Goal: Transaction & Acquisition: Purchase product/service

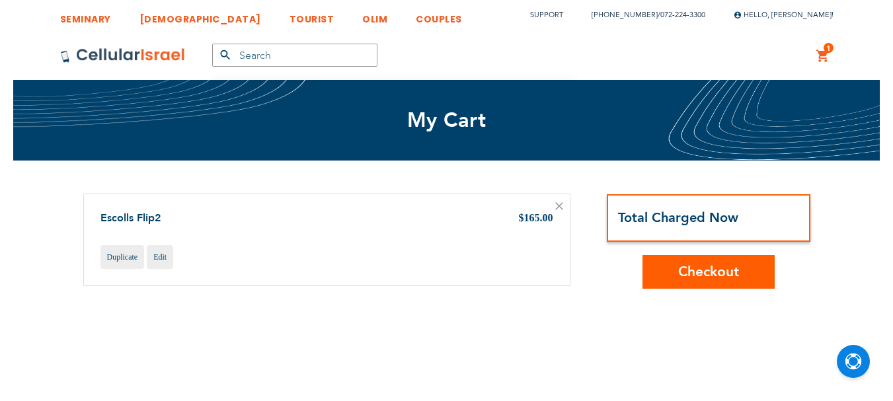
scroll to position [9, 0]
click at [708, 282] on button "Checkout" at bounding box center [709, 272] width 132 height 34
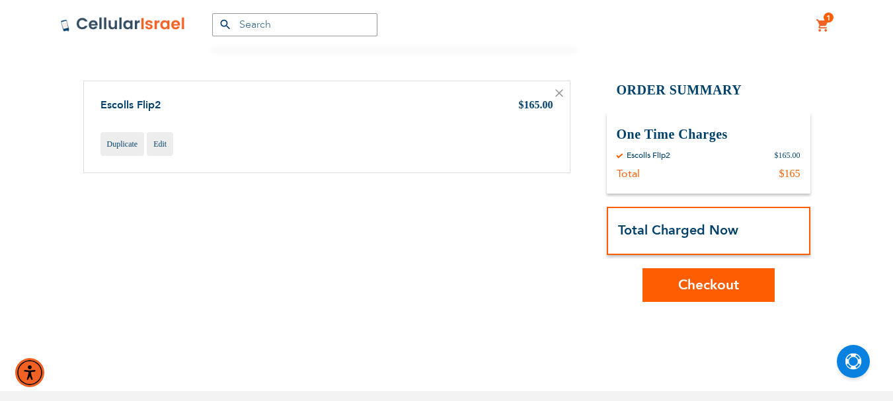
scroll to position [132, 0]
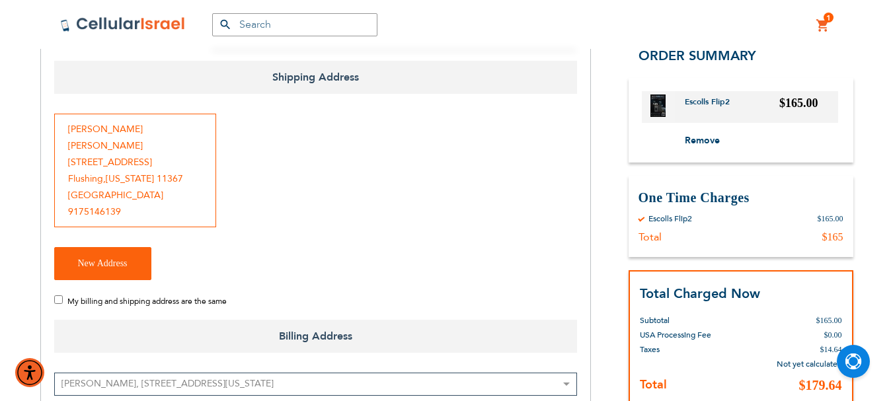
scroll to position [198, 0]
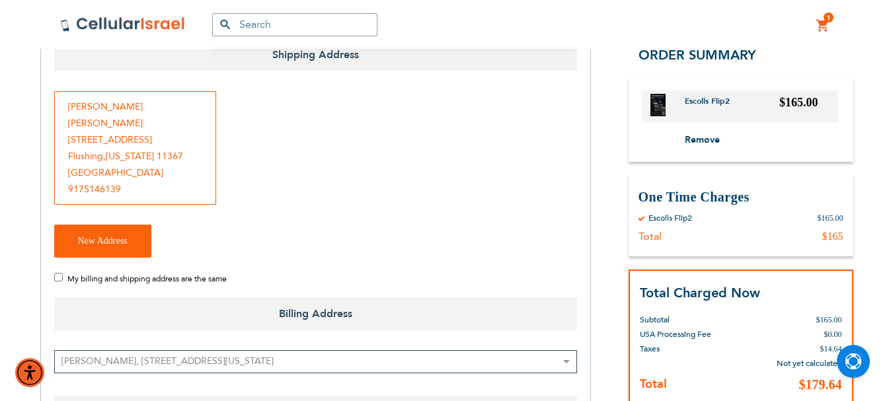
click at [58, 273] on input "My billing and shipping address are the same" at bounding box center [58, 277] width 9 height 9
checkbox input "true"
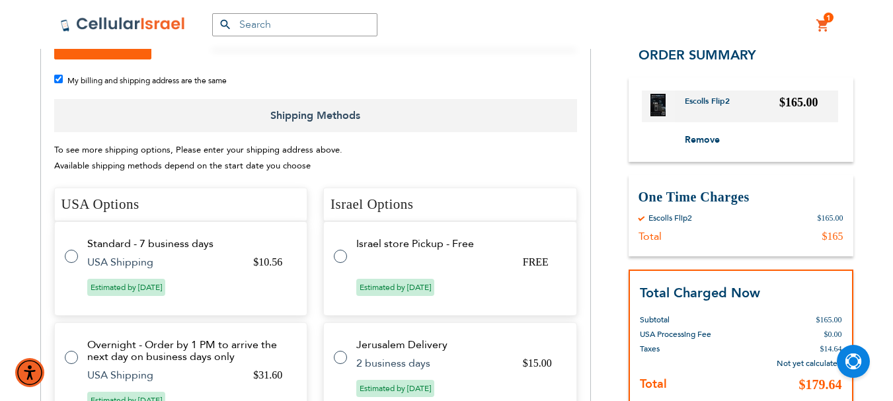
scroll to position [463, 0]
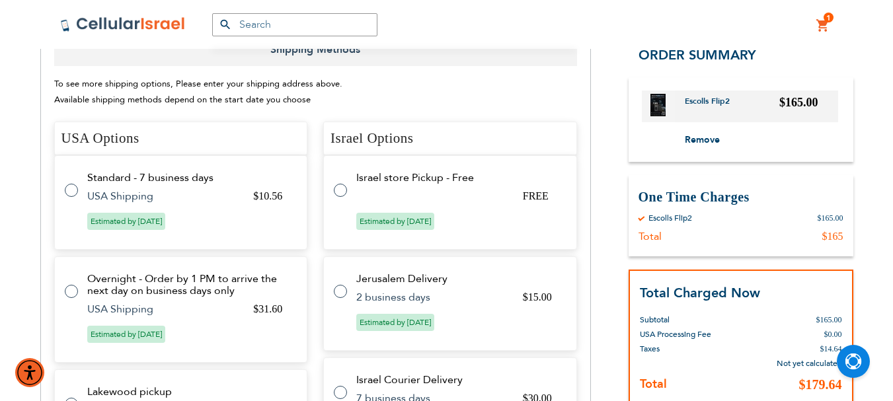
click at [71, 183] on label at bounding box center [78, 183] width 26 height 0
radio input "true"
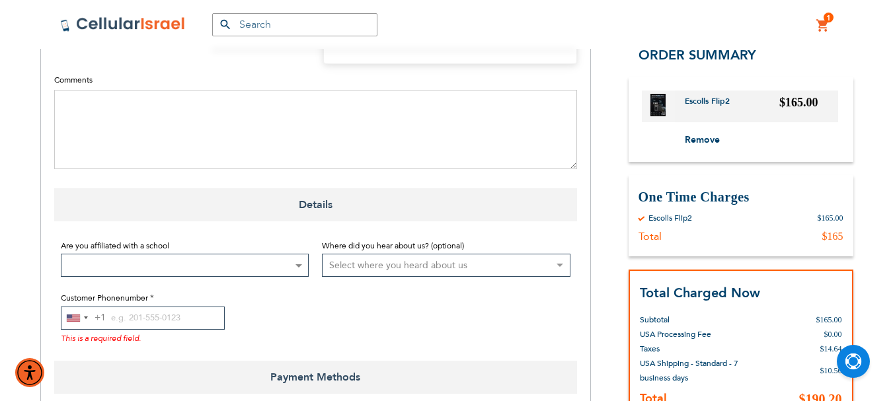
scroll to position [1058, 0]
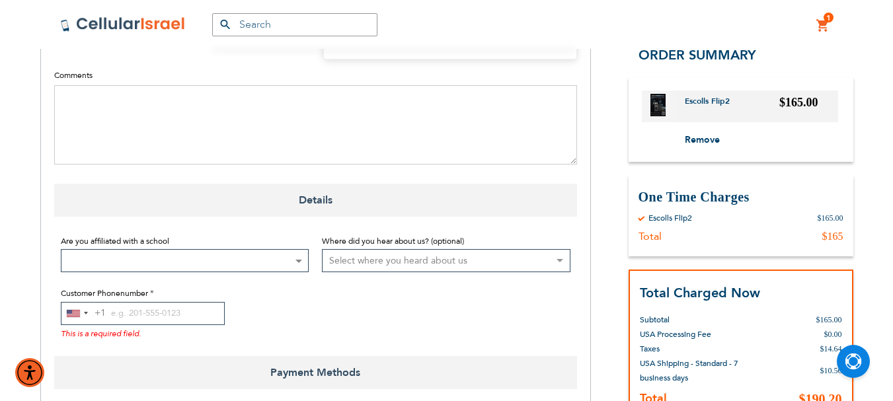
click at [298, 250] on span at bounding box center [298, 261] width 13 height 22
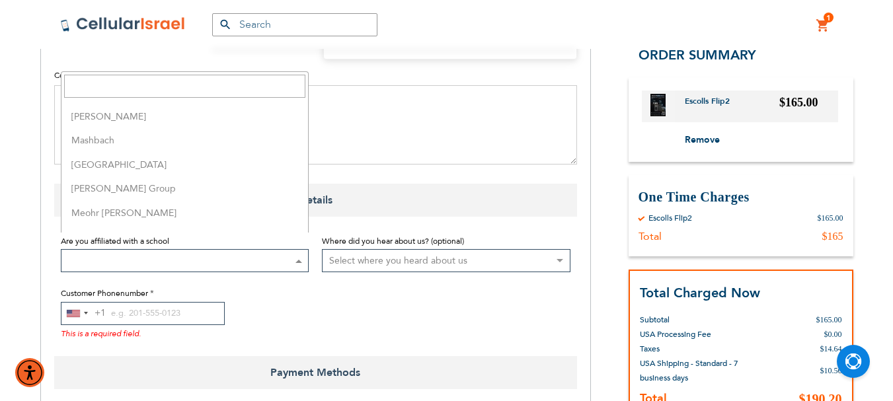
scroll to position [1984, 0]
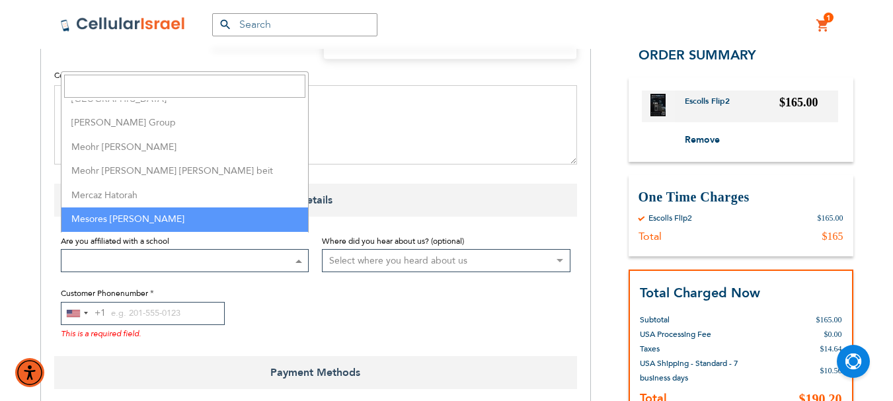
select select "103"
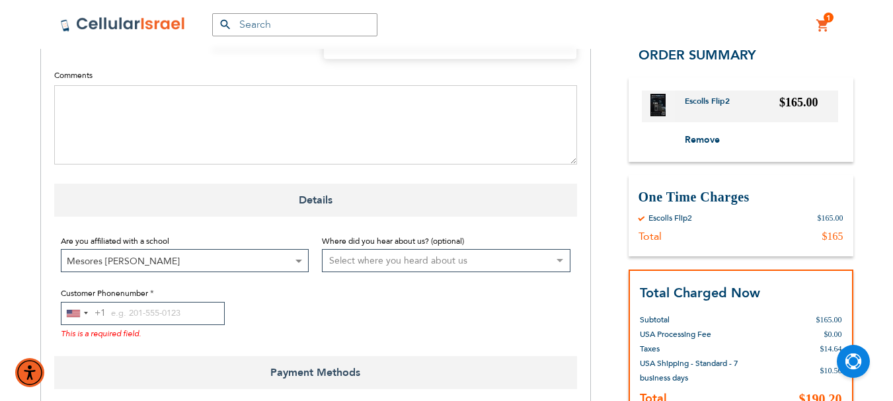
click at [477, 249] on select "Select where you heard about us Existing Customer Friend Other School/Group BP …" at bounding box center [446, 260] width 249 height 23
select select "1"
click at [322, 249] on select "Select where you heard about us Existing Customer Friend Other School/Group BP …" at bounding box center [446, 260] width 249 height 23
click at [116, 302] on input "Customer Phonenumber" at bounding box center [143, 313] width 164 height 23
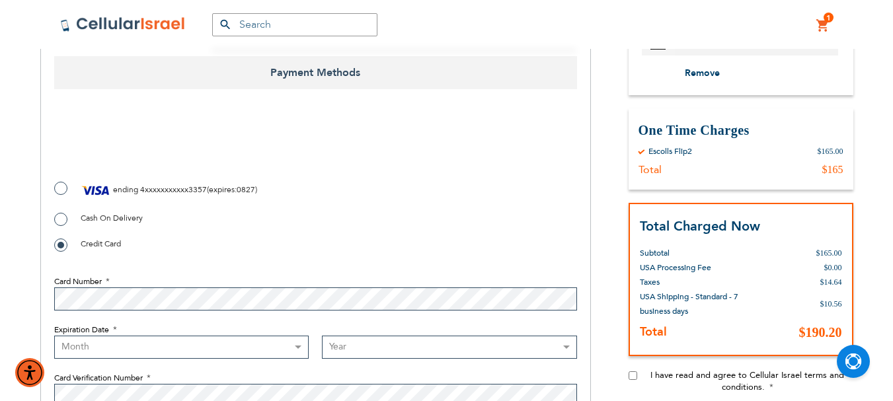
scroll to position [1323, 0]
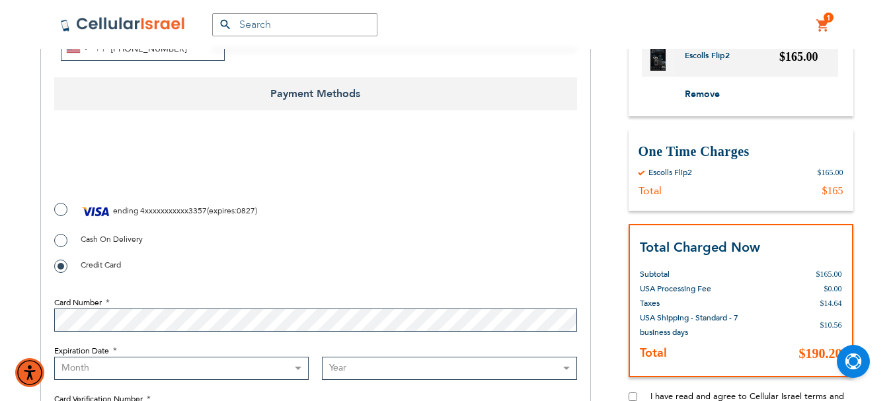
type input "[PHONE_NUMBER]"
drag, startPoint x: 768, startPoint y: 286, endPoint x: 489, endPoint y: 220, distance: 286.8
click at [489, 231] on div "Cash On Delivery" at bounding box center [315, 239] width 523 height 17
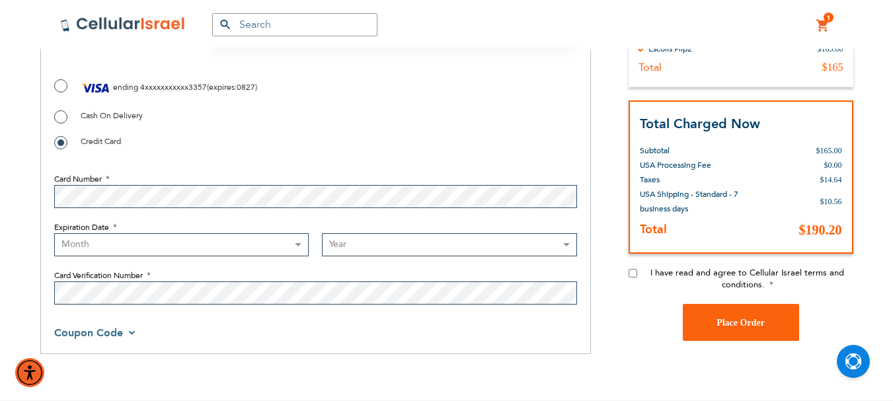
scroll to position [1455, 0]
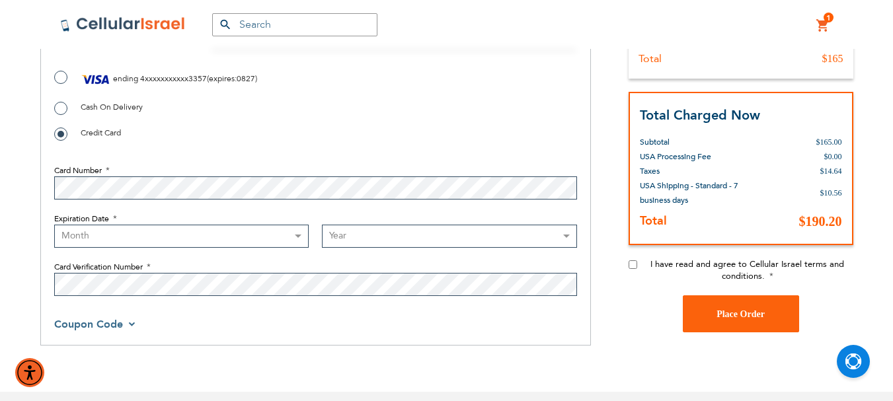
click at [634, 261] on input "I have read and agree to Cellular Israel terms and conditions." at bounding box center [633, 265] width 9 height 9
checkbox input "true"
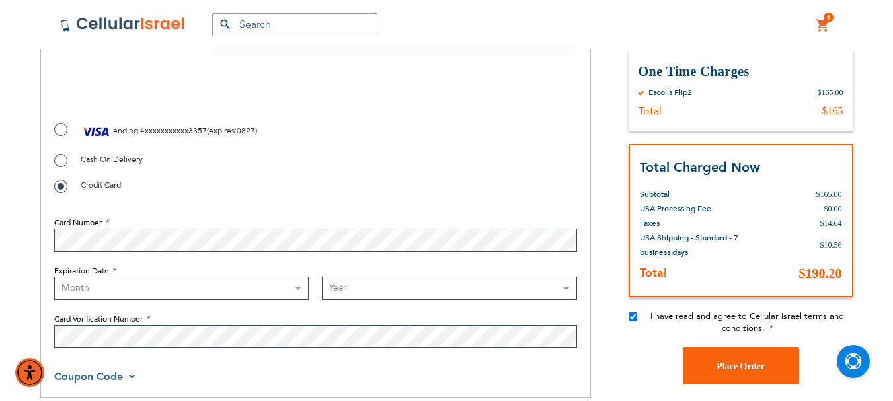
scroll to position [1323, 0]
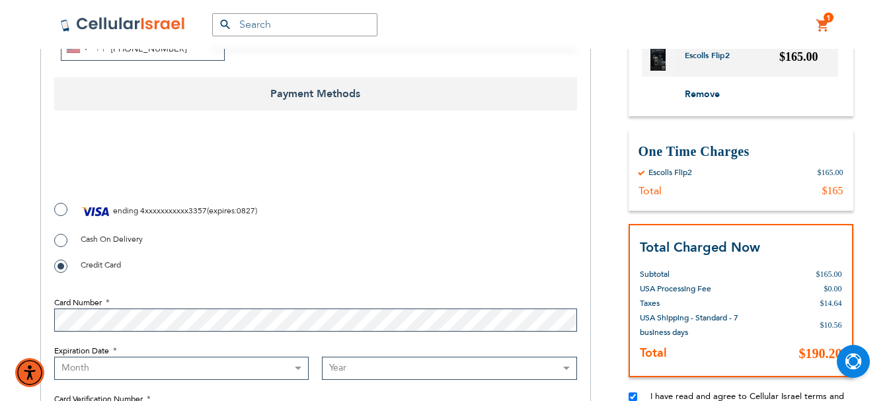
checkbox input "true"
click at [300, 357] on select "Month [DATE] - [DATE] - [DATE] - [DATE] - [DATE] - [DATE] - [DATE] - [DATE] - […" at bounding box center [181, 368] width 255 height 23
select select "6"
click at [54, 357] on select "Month [DATE] - [DATE] - [DATE] - [DATE] - [DATE] - [DATE] - [DATE] - [DATE] - […" at bounding box center [181, 368] width 255 height 23
click at [412, 357] on select "Year [DATE] 2026 2027 2028 2029 2030 2031 2032 2033 2034 2035 2036 2037 2038 20…" at bounding box center [449, 368] width 255 height 23
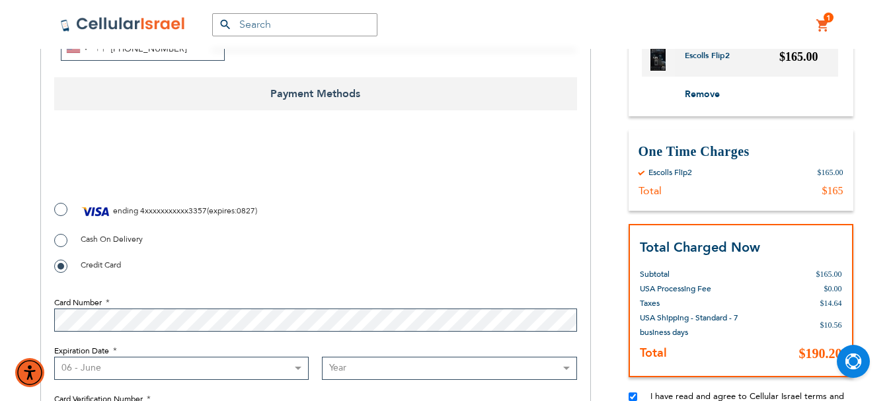
select select "2030"
click at [322, 357] on select "Year [DATE] 2026 2027 2028 2029 2030 2031 2032 2033 2034 2035 2036 2037 2038 20…" at bounding box center [449, 368] width 255 height 23
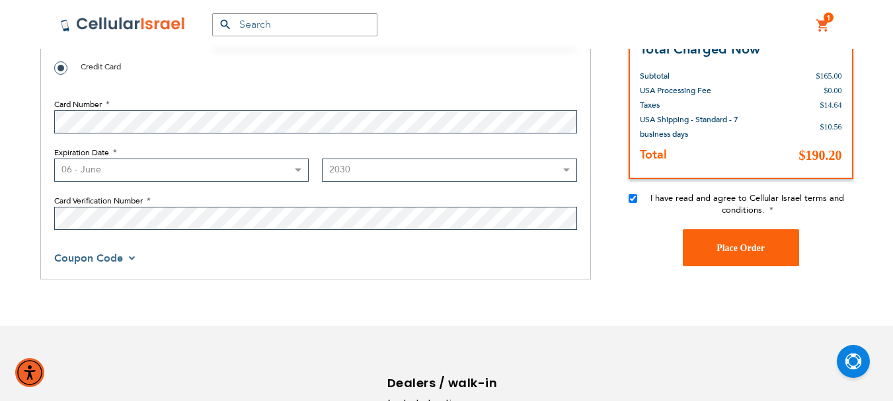
scroll to position [1276, 0]
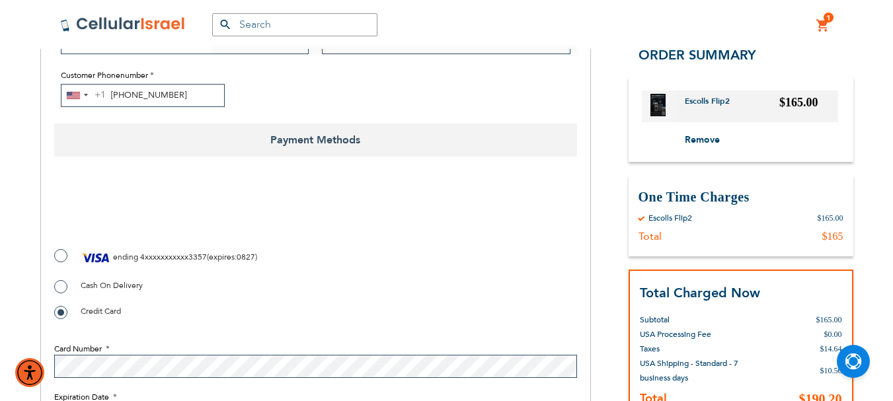
checkbox input "true"
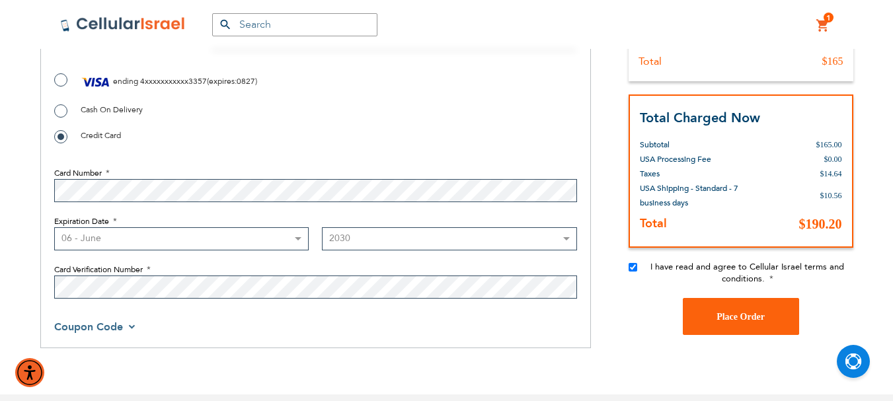
scroll to position [1475, 0]
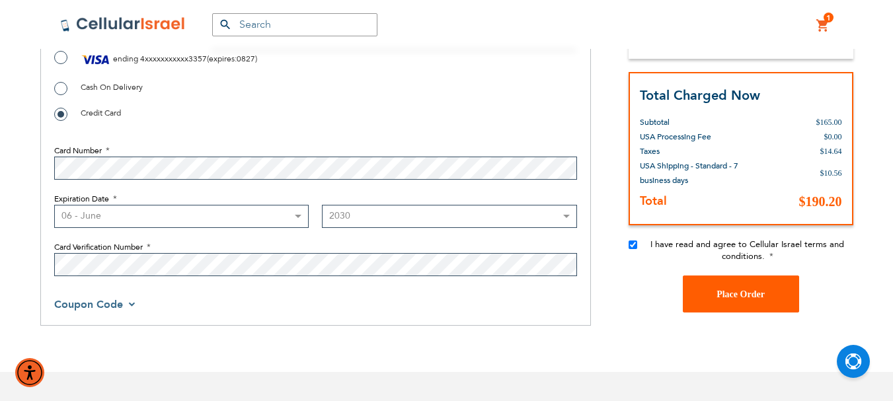
click at [731, 289] on span "Place Order" at bounding box center [741, 294] width 48 height 10
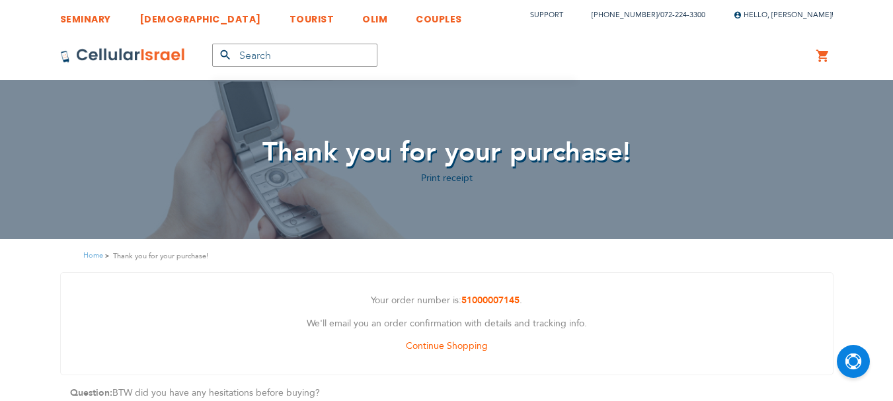
scroll to position [9, 0]
